Goal: Check status: Check status

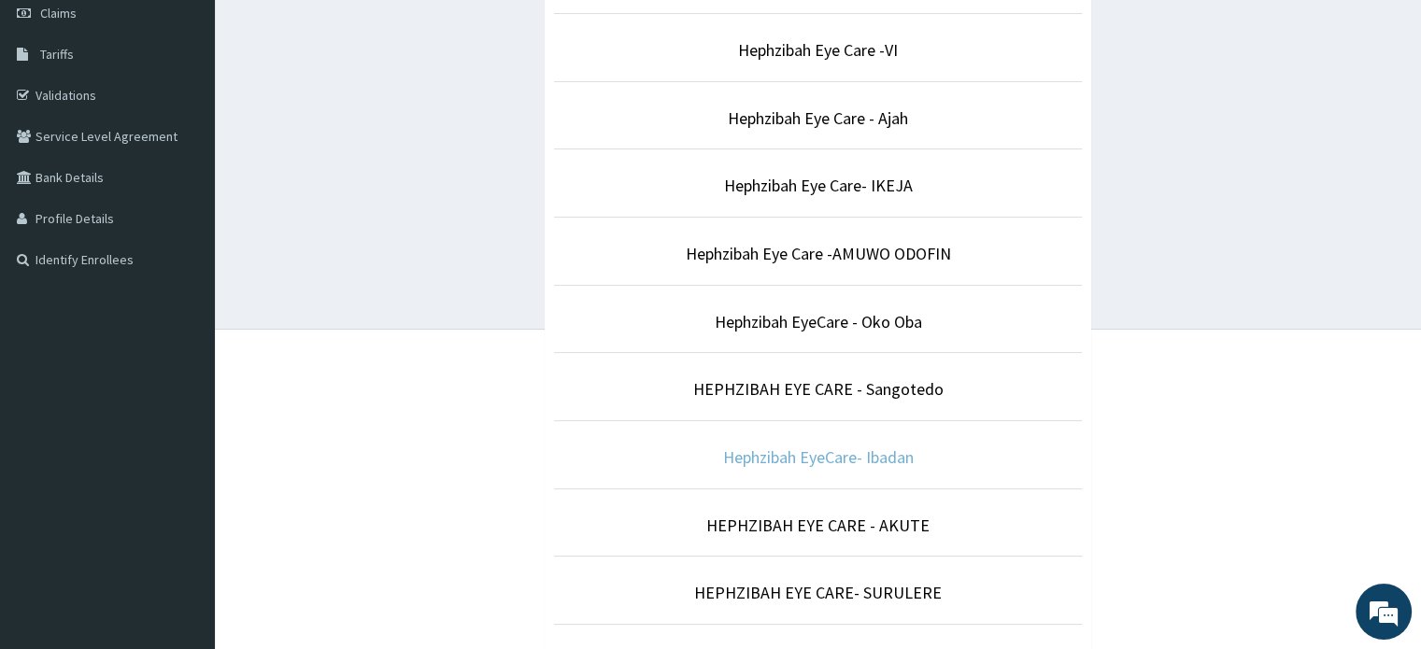
click at [760, 452] on link "Hephzibah EyeCare- Ibadan" at bounding box center [818, 457] width 191 height 21
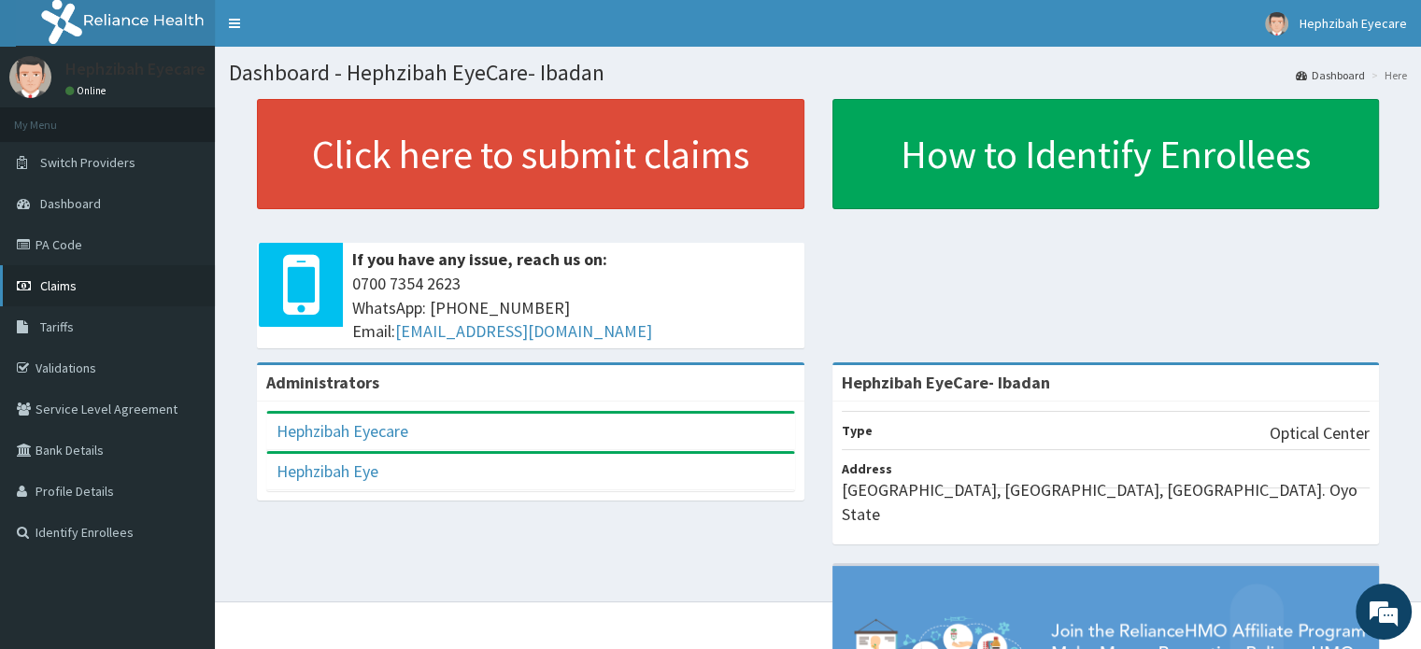
click at [55, 279] on span "Claims" at bounding box center [58, 285] width 36 height 17
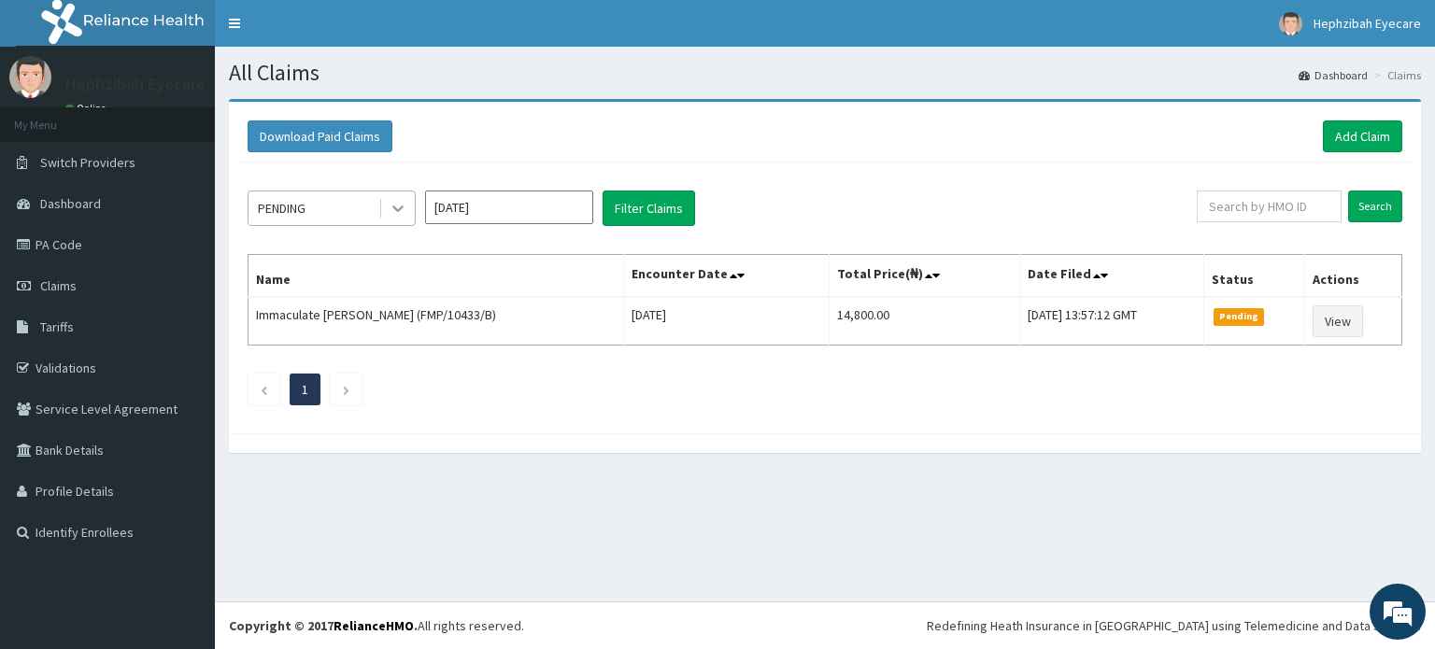
click at [398, 206] on icon at bounding box center [398, 208] width 19 height 19
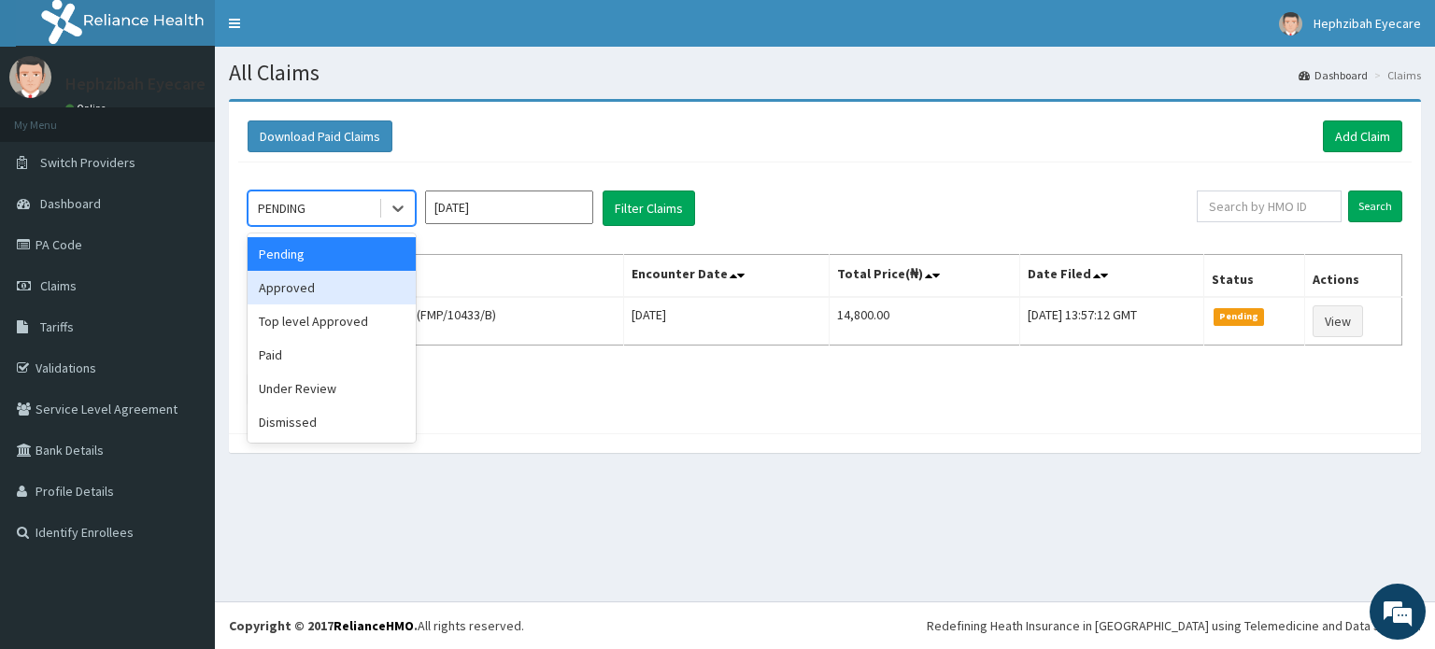
click at [351, 302] on div "Approved" at bounding box center [332, 288] width 168 height 34
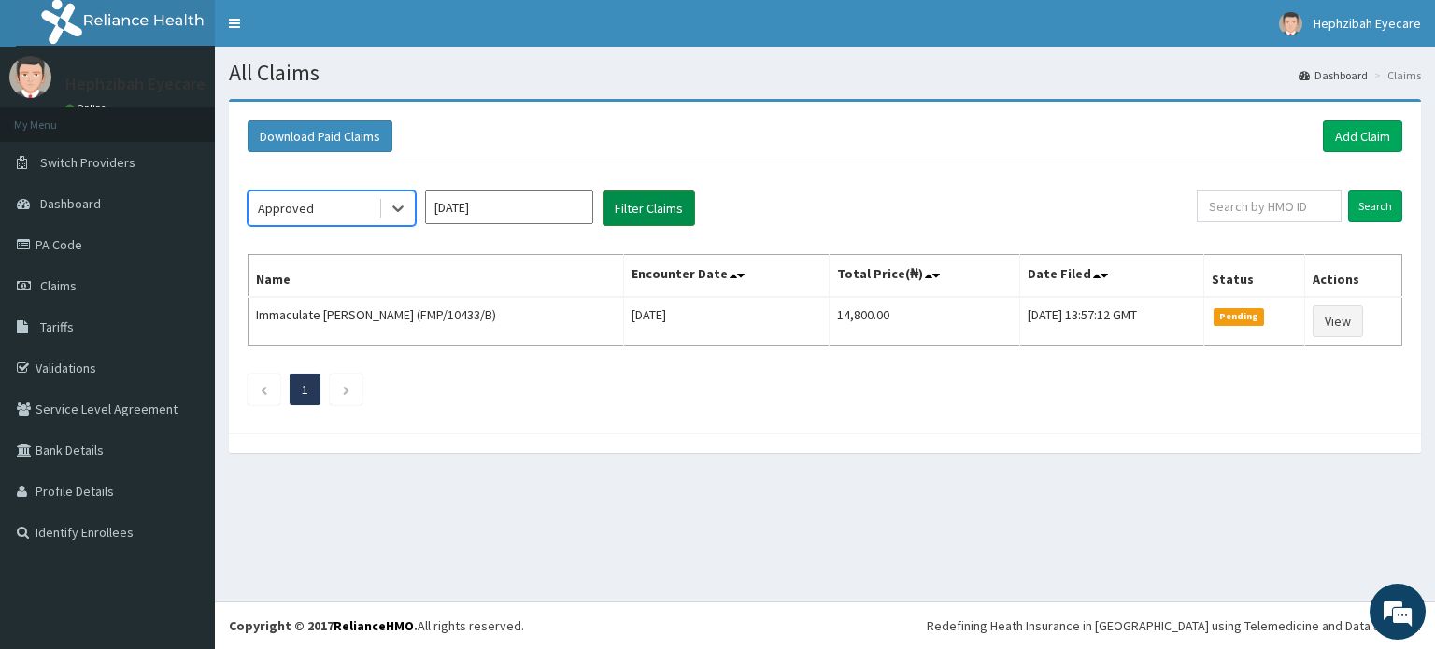
click at [664, 206] on button "Filter Claims" at bounding box center [649, 209] width 92 height 36
